Goal: Task Accomplishment & Management: Manage account settings

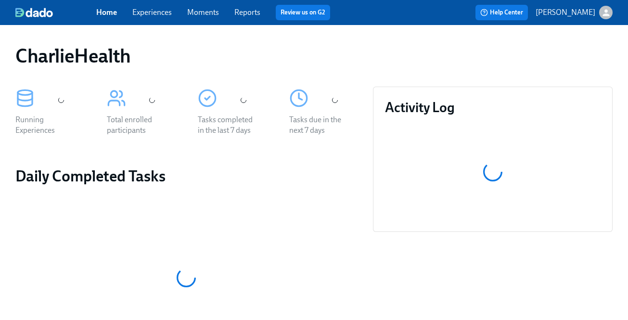
click at [142, 18] on div "Home Experiences Moments Reports Review us on G2" at bounding box center [225, 12] width 258 height 15
click at [149, 11] on link "Experiences" at bounding box center [151, 12] width 39 height 9
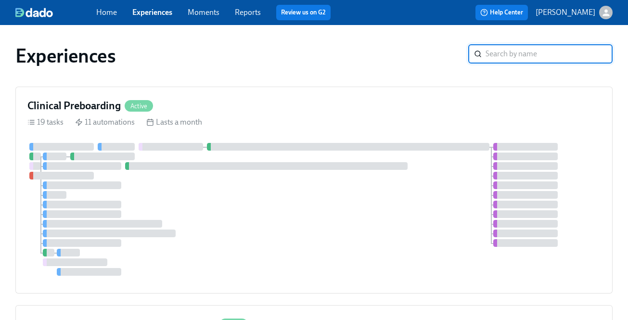
scroll to position [133, 0]
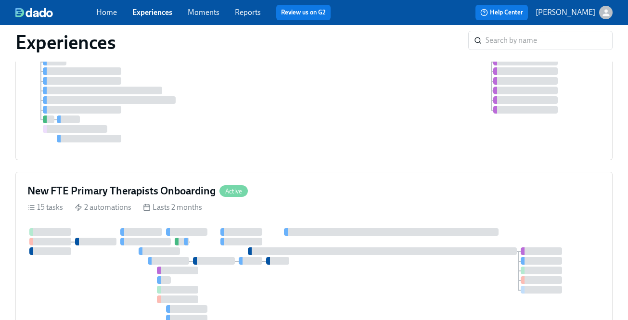
click at [334, 116] on div "Clinical Preboarding Active 19 tasks 11 automations Lasts a month" at bounding box center [313, 56] width 597 height 207
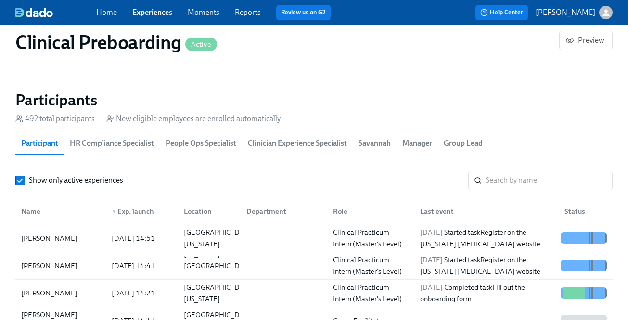
scroll to position [1013, 0]
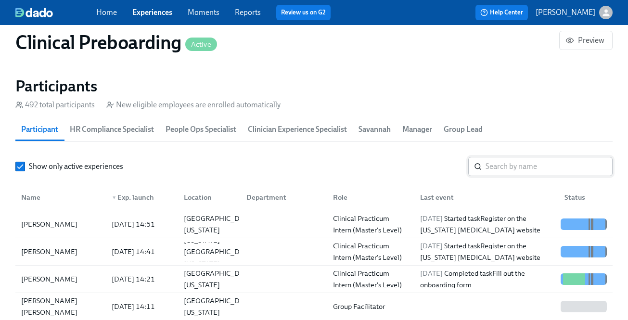
click at [515, 168] on input "search" at bounding box center [548, 166] width 127 height 19
paste input "[PERSON_NAME]"
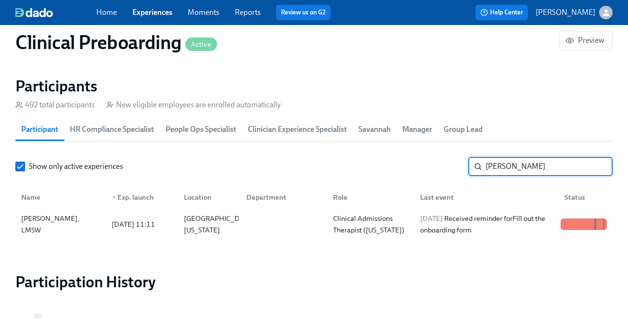
click at [504, 167] on input "[PERSON_NAME]" at bounding box center [548, 166] width 127 height 19
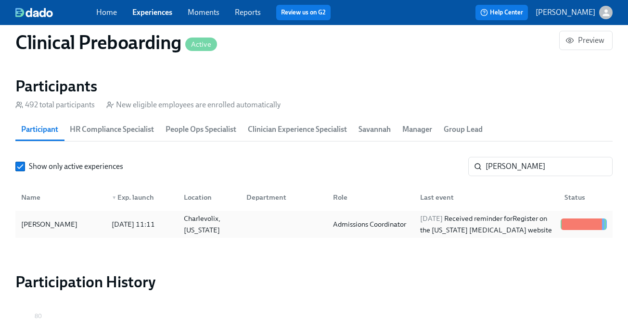
click at [456, 221] on div "[DATE] Received reminder for Register on the [US_STATE] [MEDICAL_DATA] website" at bounding box center [486, 224] width 140 height 23
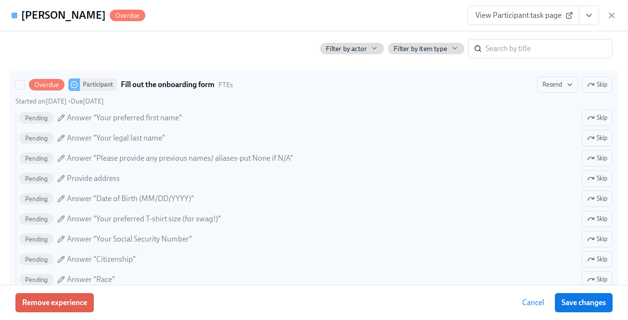
scroll to position [676, 0]
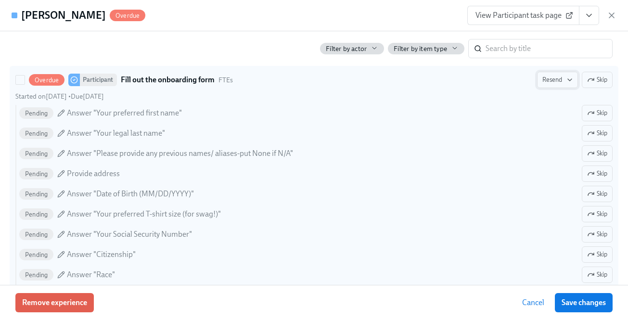
click at [563, 81] on span "Resend" at bounding box center [557, 80] width 30 height 10
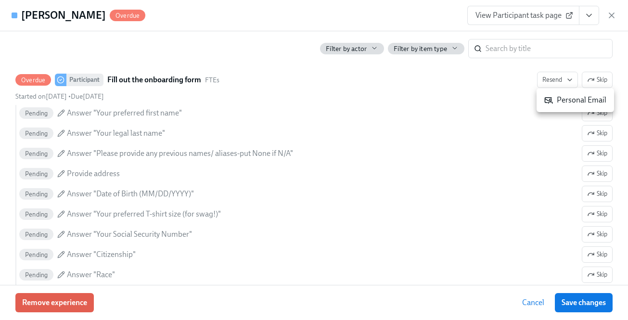
click at [559, 96] on div "Personal Email" at bounding box center [575, 100] width 62 height 11
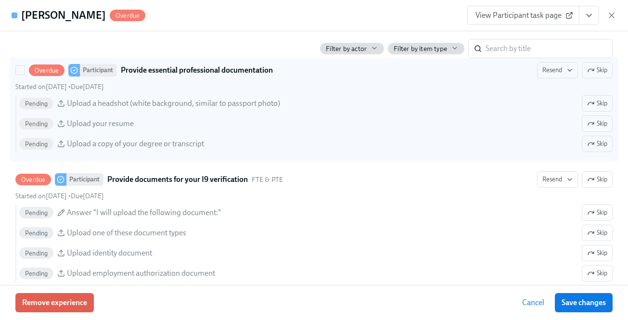
scroll to position [1110, 0]
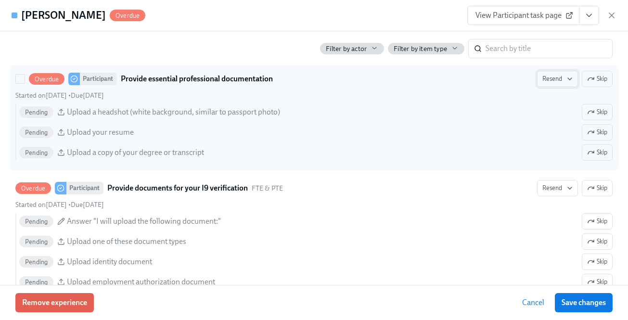
click at [570, 79] on icon "button" at bounding box center [570, 79] width 8 height 8
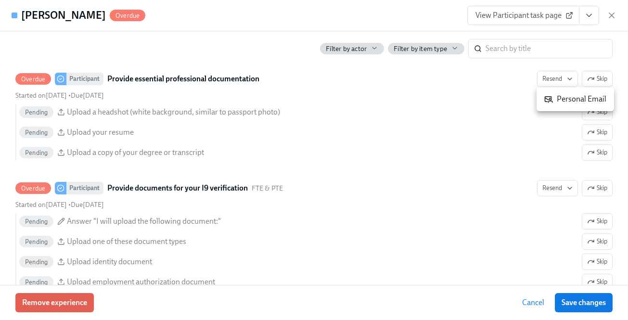
click at [567, 101] on div "Personal Email" at bounding box center [575, 99] width 62 height 11
click at [564, 181] on div at bounding box center [314, 160] width 628 height 320
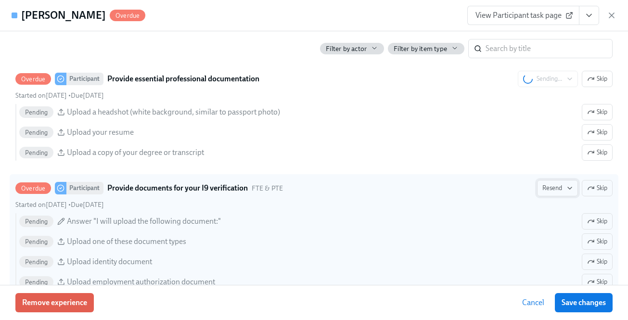
click at [564, 188] on span "Resend" at bounding box center [557, 188] width 30 height 10
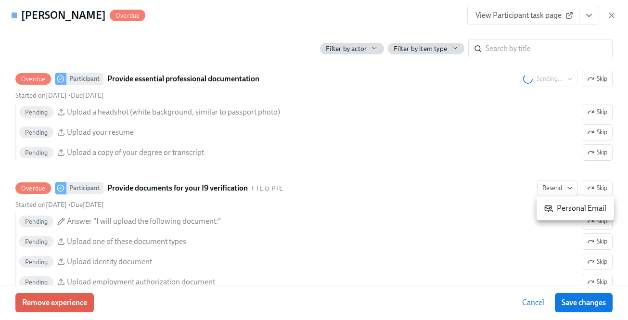
click at [543, 213] on li "Personal Email" at bounding box center [574, 208] width 77 height 16
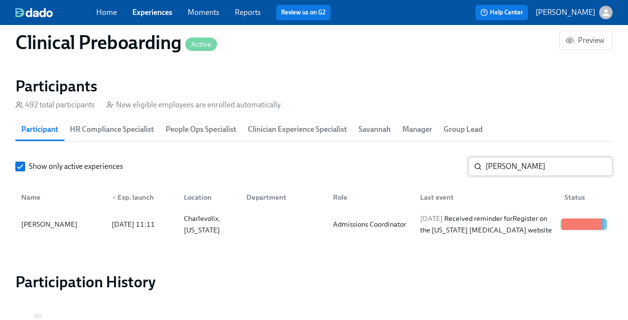
click at [520, 169] on input "[PERSON_NAME]" at bounding box center [548, 166] width 127 height 19
paste input "[PERSON_NAME]"
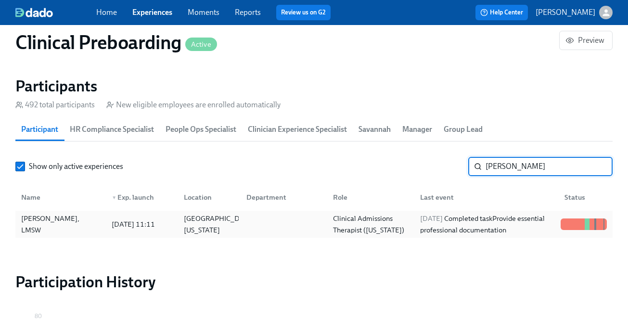
type input "[PERSON_NAME]"
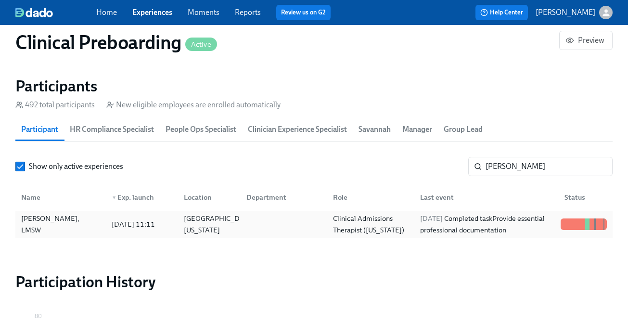
click at [470, 214] on div "[PERSON_NAME], LMSW [DATE] 11:11 [GEOGRAPHIC_DATA], [US_STATE] Clinical Admissi…" at bounding box center [313, 224] width 597 height 27
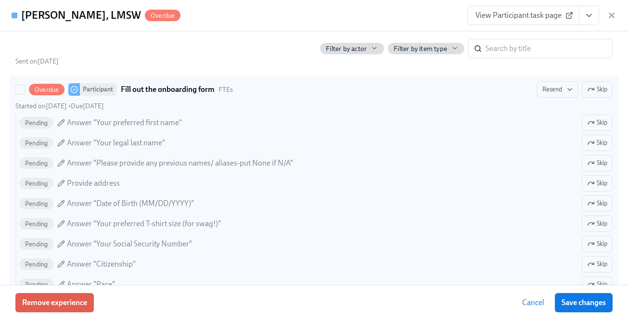
scroll to position [708, 0]
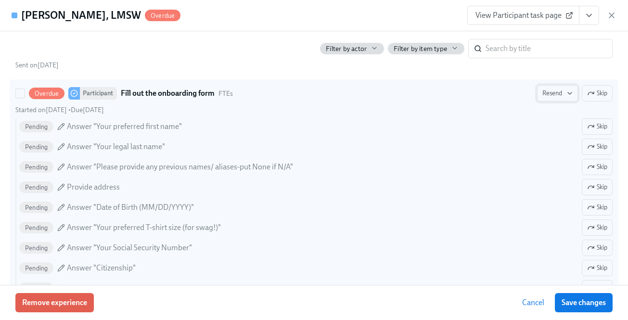
click at [556, 94] on span "Resend" at bounding box center [557, 94] width 30 height 10
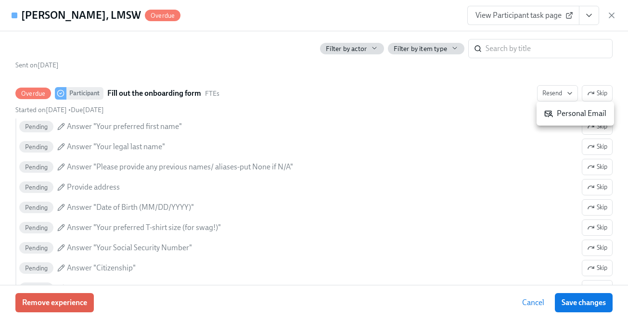
click at [557, 111] on div "Personal Email" at bounding box center [575, 113] width 62 height 11
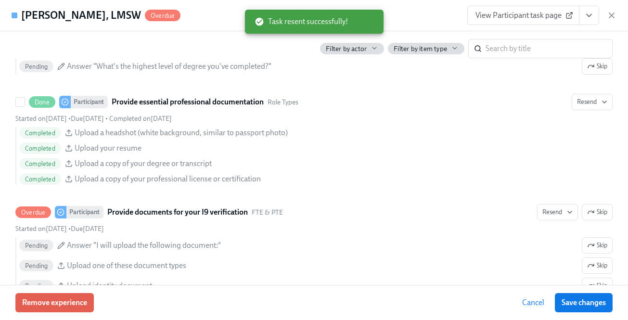
scroll to position [1221, 0]
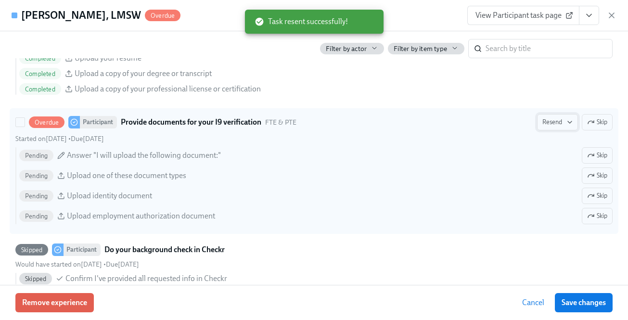
click at [569, 122] on icon "button" at bounding box center [570, 122] width 8 height 8
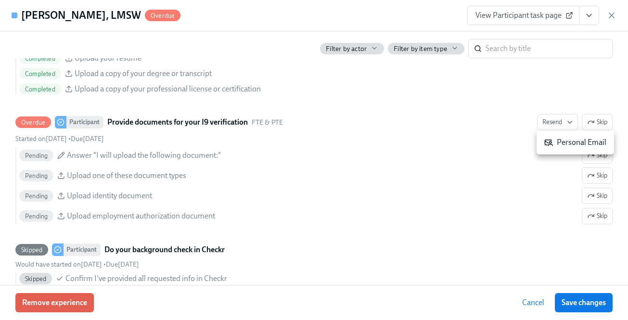
click at [573, 150] on li "Personal Email" at bounding box center [574, 142] width 77 height 16
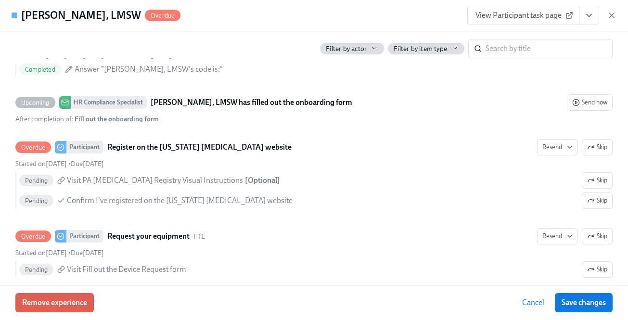
scroll to position [1900, 0]
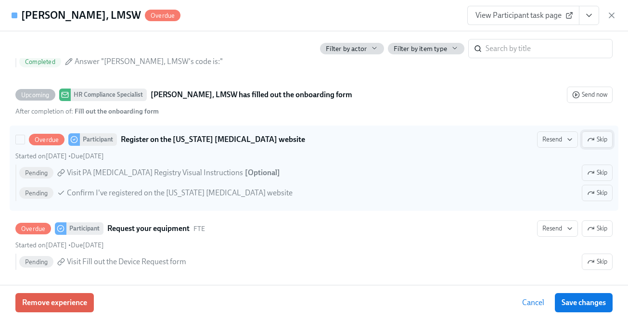
click at [596, 138] on span "Skip" at bounding box center [597, 140] width 20 height 10
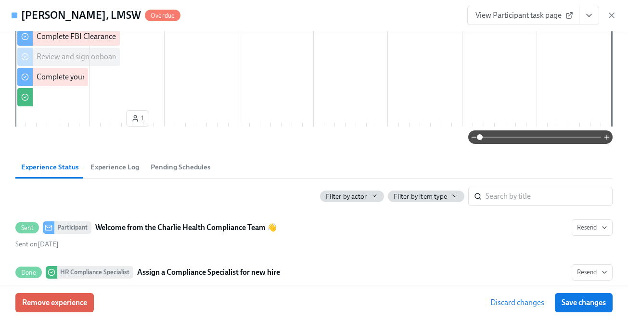
scroll to position [297, 0]
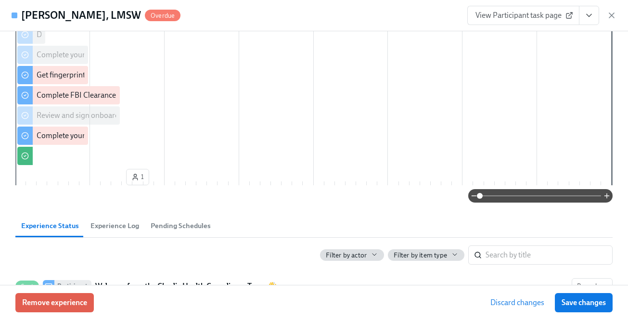
click at [585, 305] on span "Save changes" at bounding box center [583, 303] width 44 height 10
